Goal: Transaction & Acquisition: Purchase product/service

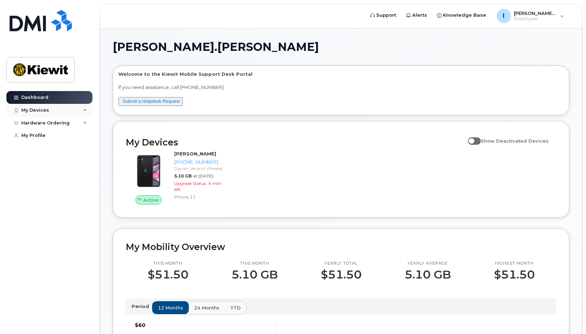
click at [49, 110] on div "My Devices" at bounding box center [49, 110] width 86 height 13
click at [64, 164] on div "Hardware Ordering" at bounding box center [45, 162] width 48 height 6
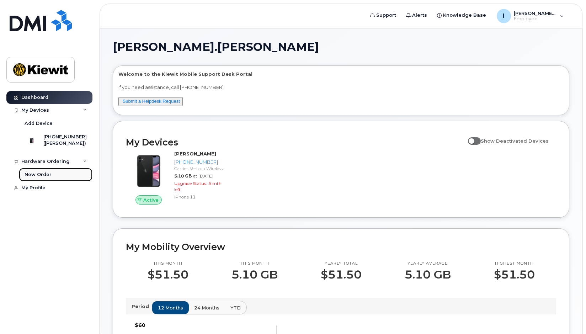
click at [41, 178] on div "New Order" at bounding box center [38, 174] width 27 height 6
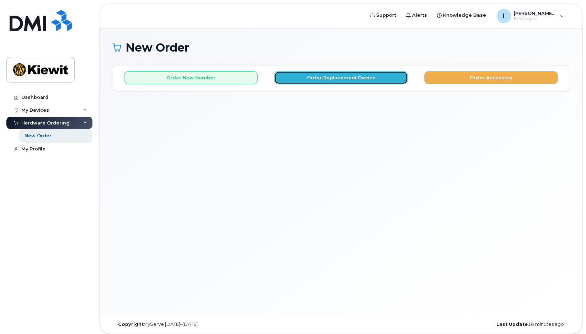
click at [299, 80] on button "Order Replacement Device" at bounding box center [341, 77] width 134 height 13
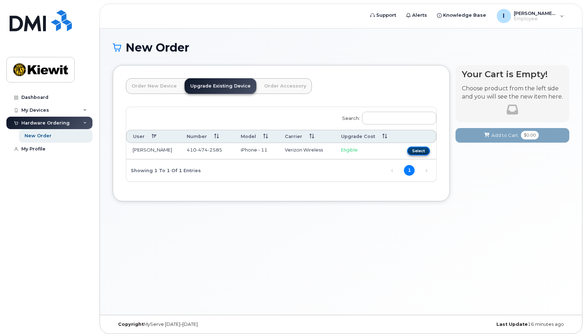
click at [416, 150] on button "Select" at bounding box center [418, 151] width 23 height 9
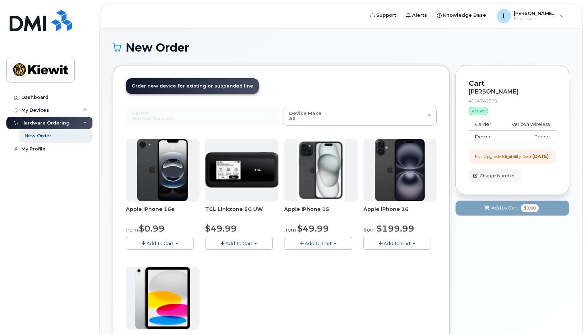
click at [409, 180] on img at bounding box center [400, 170] width 50 height 63
click at [400, 155] on img at bounding box center [400, 170] width 50 height 63
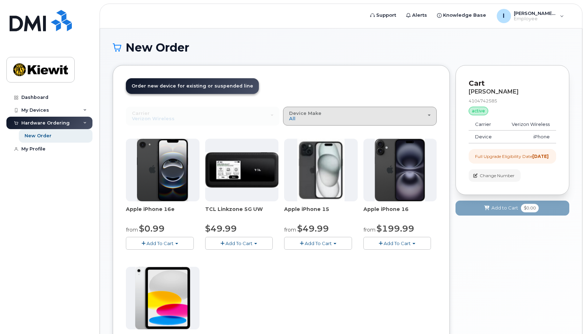
click at [373, 112] on div "Device Make All iPhone Modem Tablet" at bounding box center [360, 116] width 142 height 11
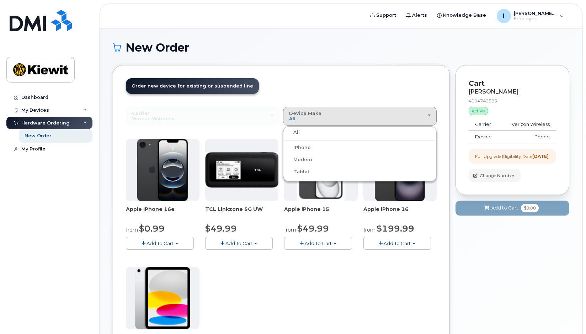
click at [342, 151] on div "iPhone" at bounding box center [360, 147] width 150 height 9
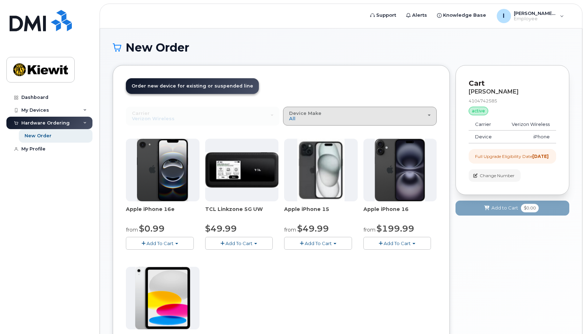
click at [319, 118] on div "Device Make All iPhone Modem Tablet" at bounding box center [360, 116] width 142 height 11
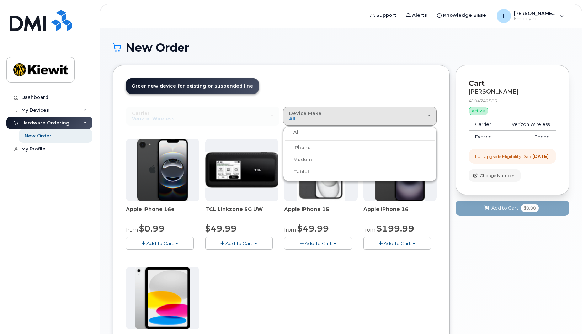
click at [297, 144] on label "iPhone" at bounding box center [298, 147] width 26 height 9
click at [0, 0] on input "iPhone" at bounding box center [0, 0] width 0 height 0
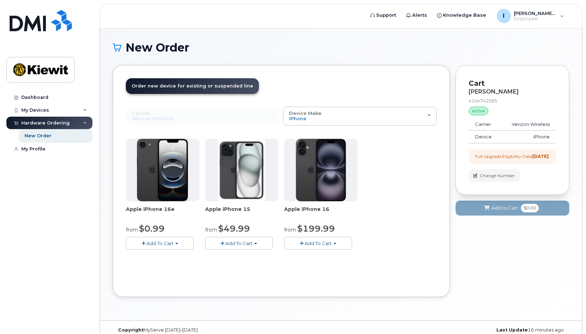
click at [408, 91] on header "Order New Device Upgrade Existing Device Order Accessory Order new device and n…" at bounding box center [281, 92] width 311 height 28
click at [358, 49] on h1 "New Order" at bounding box center [341, 47] width 457 height 12
click at [367, 48] on h1 "New Order" at bounding box center [341, 47] width 457 height 12
